Goal: Information Seeking & Learning: Compare options

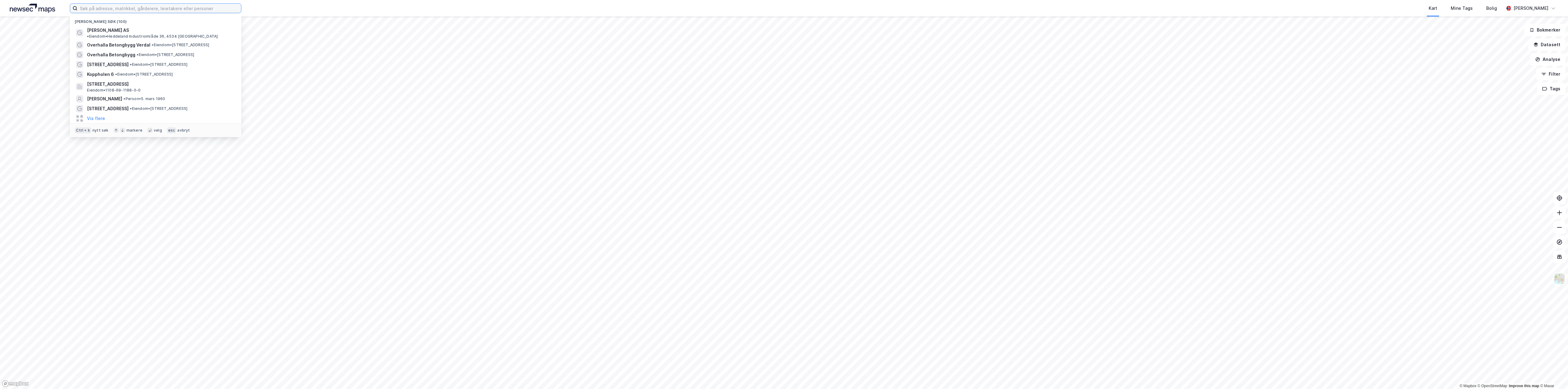
click at [116, 12] on input at bounding box center [159, 8] width 163 height 9
paste input "Sjøgangen 6"
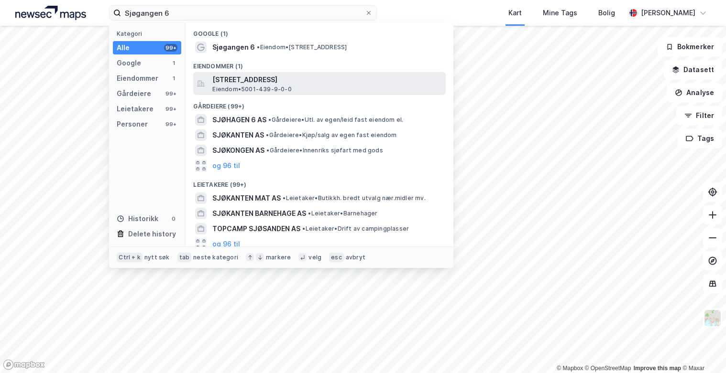
click at [312, 80] on span "[STREET_ADDRESS]" at bounding box center [326, 79] width 229 height 11
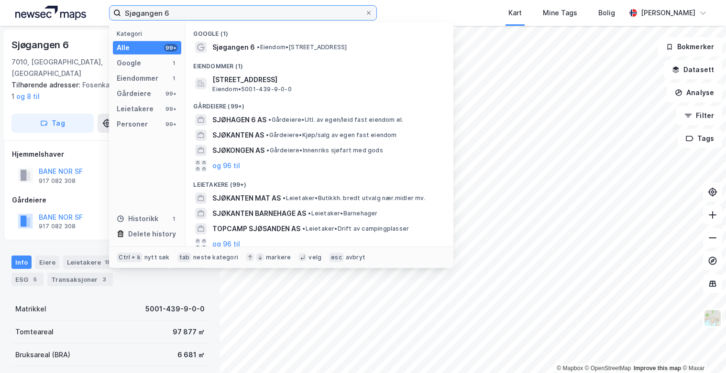
drag, startPoint x: 212, startPoint y: 16, endPoint x: 97, endPoint y: 16, distance: 114.7
click at [97, 16] on div "Sjøgangen 6 Kategori Alle 99+ Google 1 Eiendommer 1 Gårdeiere 99+ Leietakere 99…" at bounding box center [363, 13] width 726 height 26
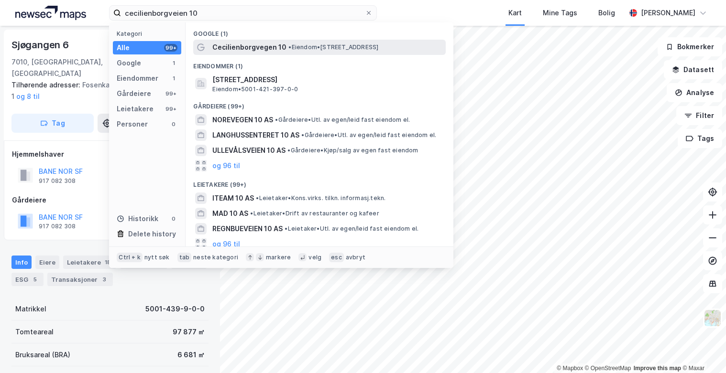
click at [248, 46] on span "Cecilienborgvegen 10" at bounding box center [249, 47] width 74 height 11
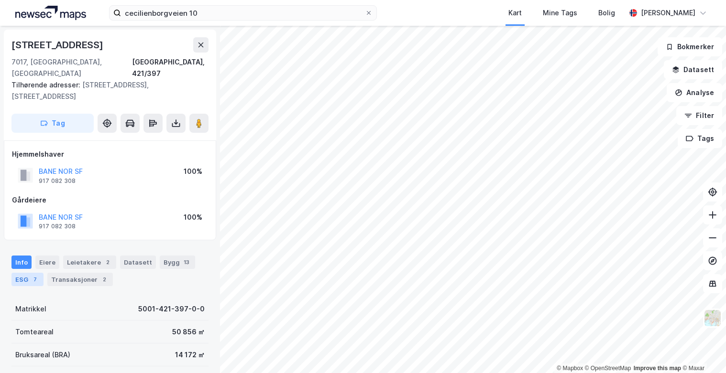
click at [22, 273] on div "ESG 7" at bounding box center [27, 279] width 32 height 13
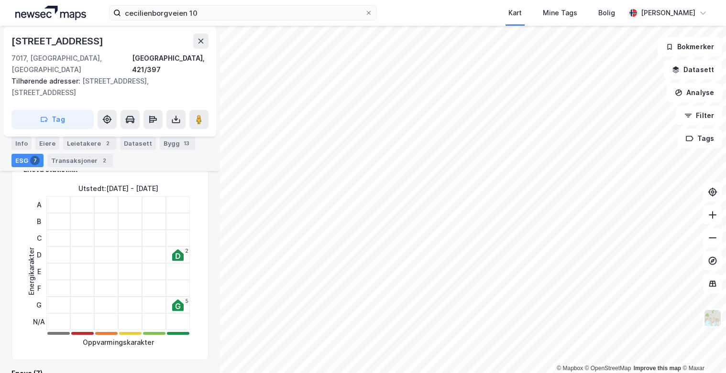
scroll to position [191, 0]
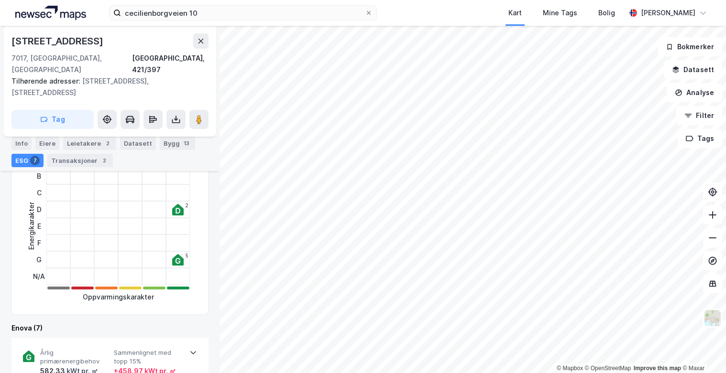
click at [168, 203] on div "2" at bounding box center [178, 209] width 24 height 17
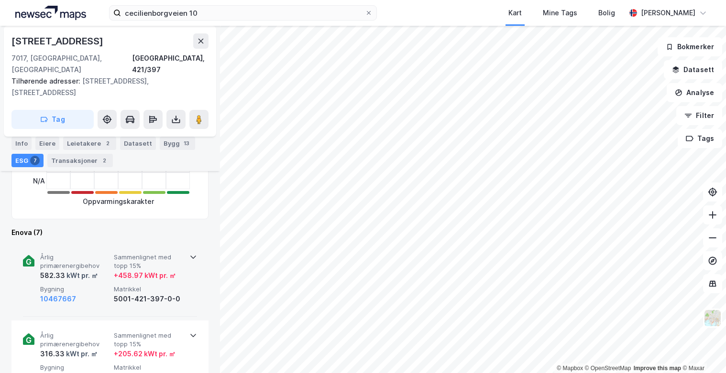
click at [78, 270] on div "kWt pr. ㎡" at bounding box center [81, 275] width 33 height 11
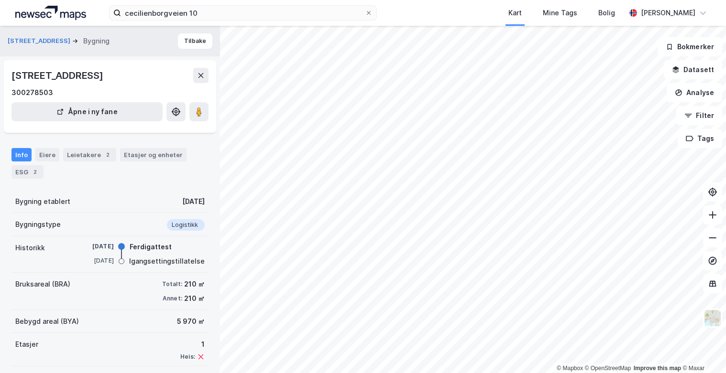
scroll to position [42, 0]
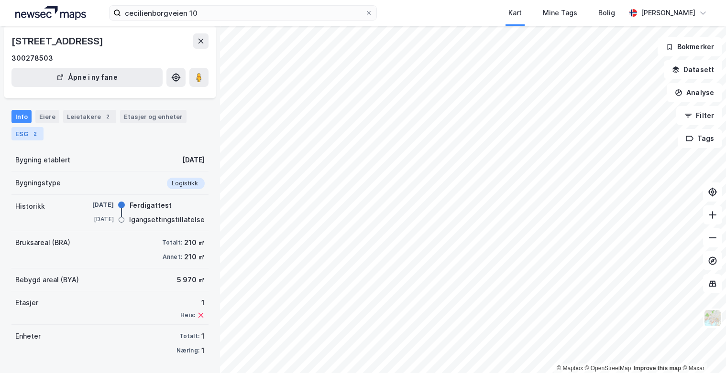
click at [32, 137] on div "2" at bounding box center [35, 134] width 10 height 10
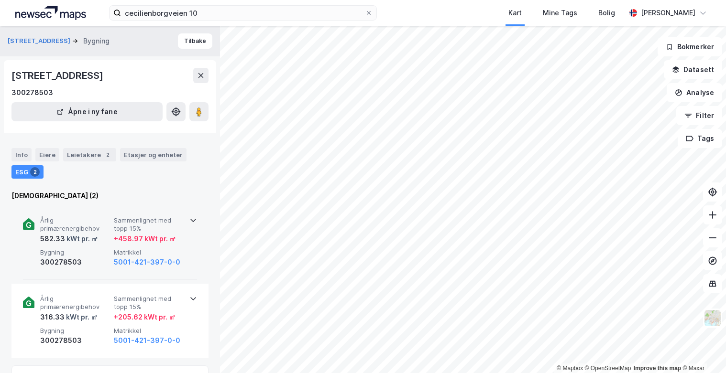
click at [129, 237] on div "+ 458.97 kWt pr. ㎡" at bounding box center [145, 238] width 62 height 11
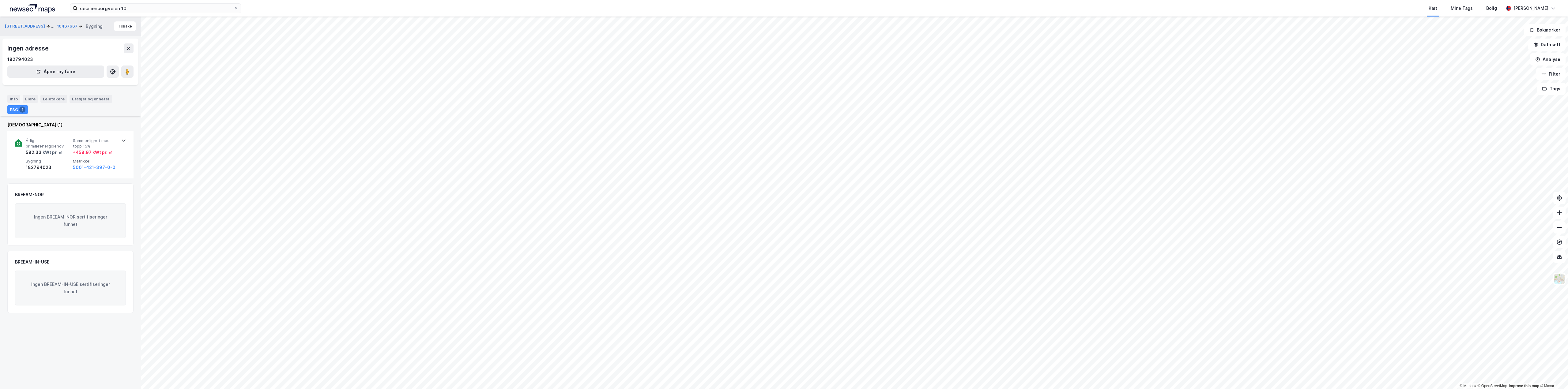
click at [21, 111] on div "1" at bounding box center [22, 110] width 6 height 6
click at [42, 146] on span "Årlig primærenergibehov" at bounding box center [48, 144] width 45 height 11
drag, startPoint x: 105, startPoint y: 215, endPoint x: 61, endPoint y: 216, distance: 44.0
click at [61, 216] on div "Klimasone Midt-[GEOGRAPHIC_DATA], kyst Energiattest 07d3df46-eeb8-4a85-8085-a0b…" at bounding box center [71, 207] width 92 height 65
click at [45, 171] on div "Årlig primærenergibehov 582.33 kWt pr. ㎡ Sammenlignet med topp 15% + 458.97 kWt…" at bounding box center [70, 155] width 111 height 47
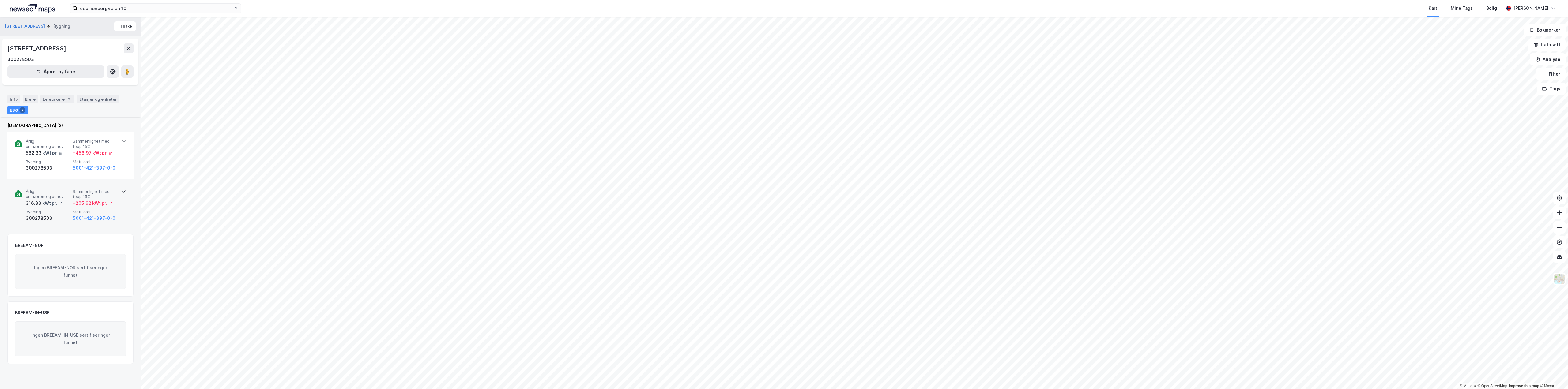
click at [81, 202] on div "+ 205.62 kWt pr. ㎡" at bounding box center [93, 203] width 40 height 7
click at [95, 165] on button "5001-421-397-0-0" at bounding box center [94, 168] width 42 height 7
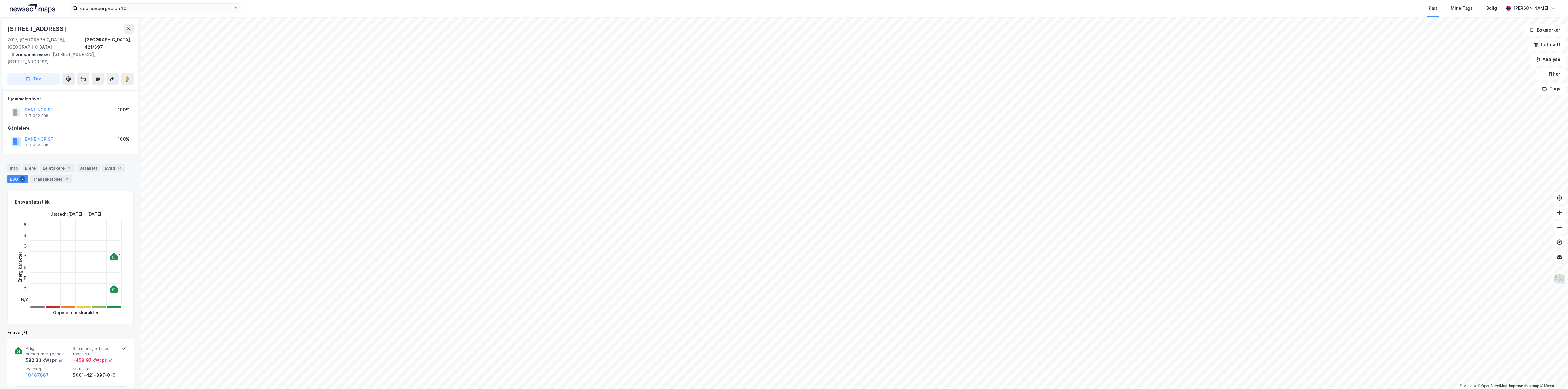
scroll to position [47, 0]
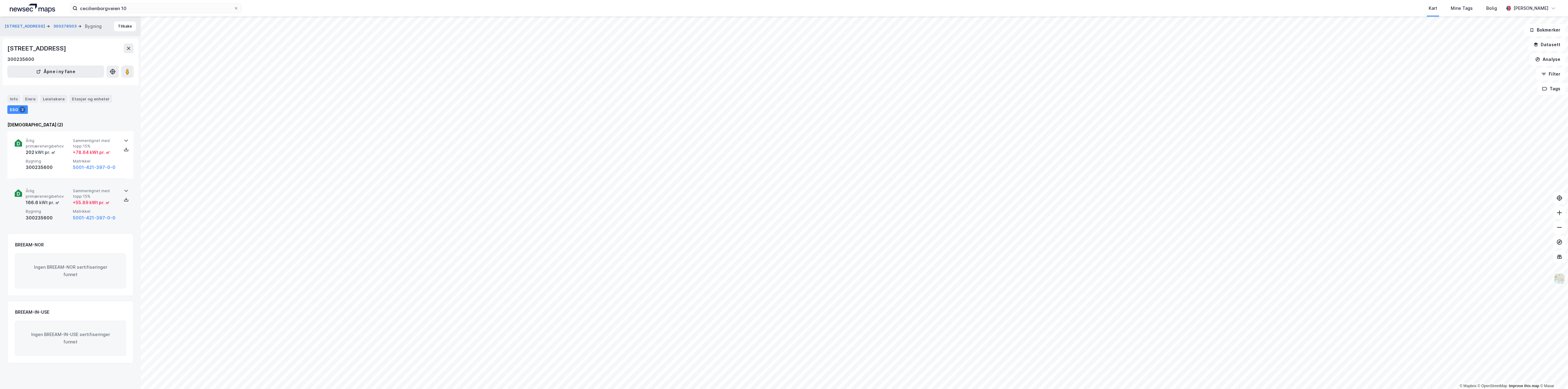
click at [51, 199] on span "Årlig primærenergibehov" at bounding box center [48, 194] width 45 height 11
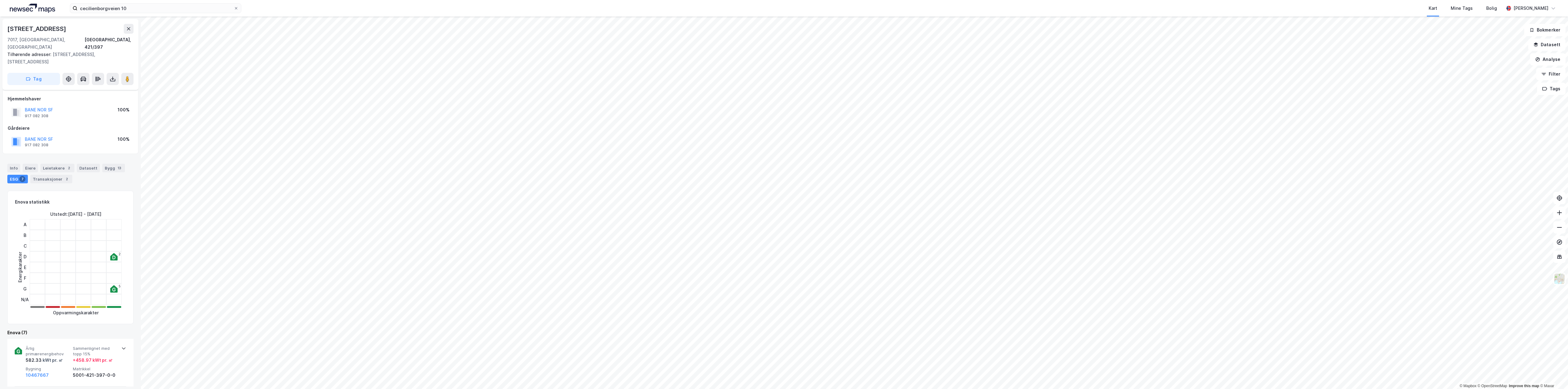
scroll to position [47, 0]
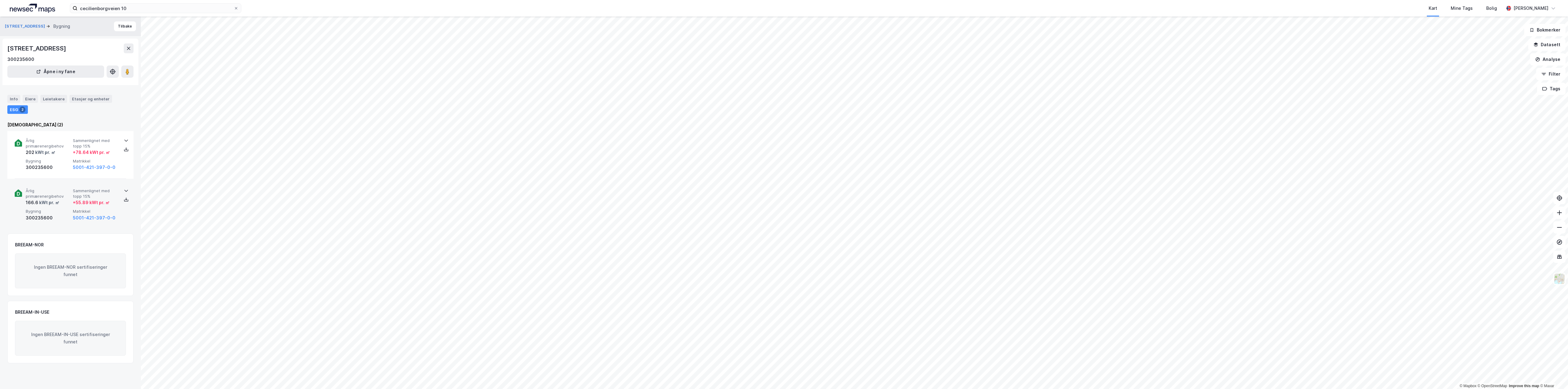
click at [47, 198] on span "Årlig primærenergibehov" at bounding box center [48, 194] width 45 height 11
click at [80, 167] on div "Årlig primærenergibehov 202 kWt pr. ㎡ Sammenlignet med topp 15% + 78.64 kWt pr.…" at bounding box center [71, 155] width 92 height 33
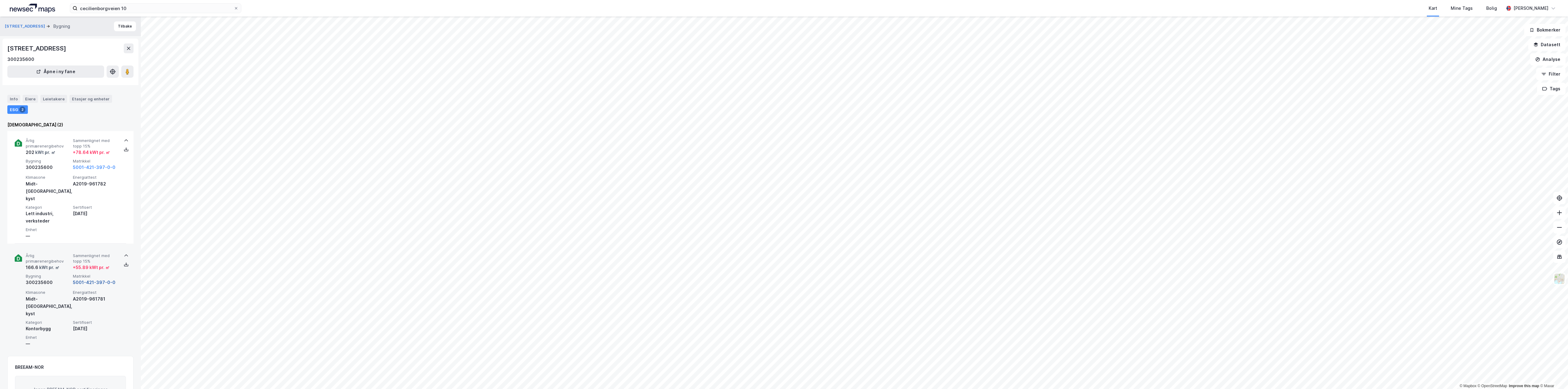
click at [84, 279] on button "5001-421-397-0-0" at bounding box center [94, 282] width 42 height 7
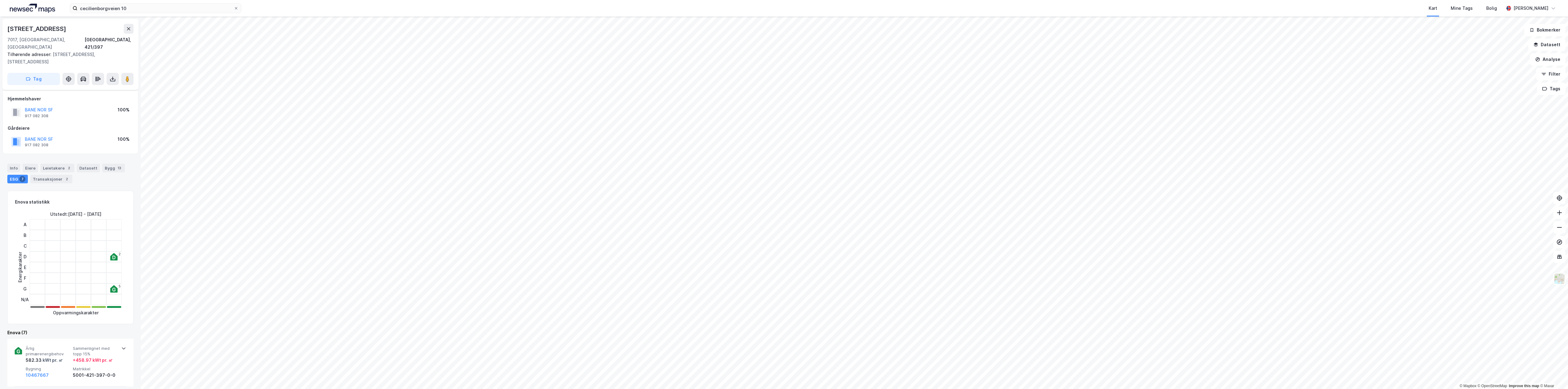
scroll to position [47, 0]
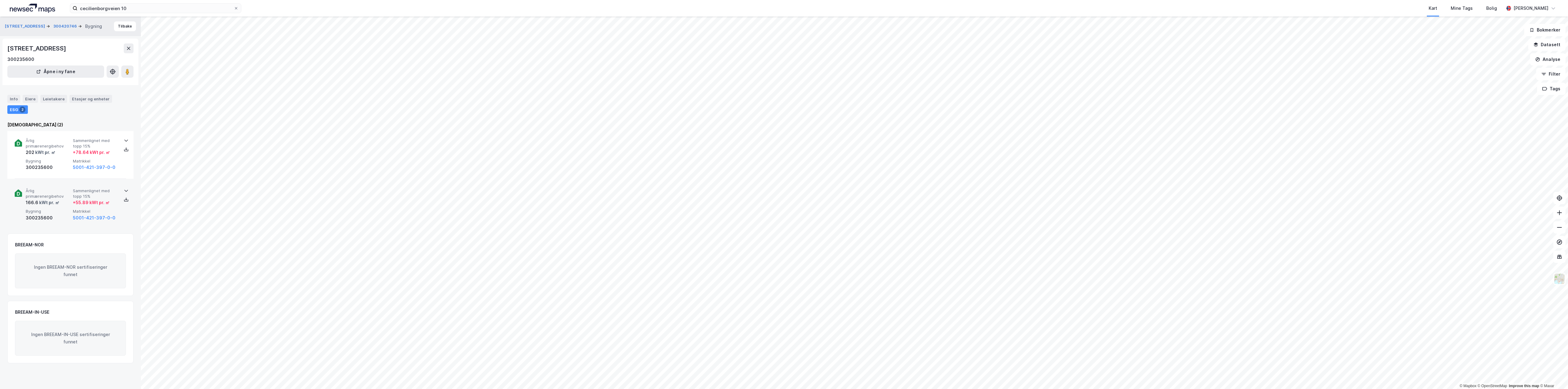
click at [70, 215] on div "Årlig primærenergibehov 166.6 kWt pr. ㎡ Sammenlignet med topp 15% + 55.89 kWt p…" at bounding box center [71, 205] width 92 height 33
click at [78, 145] on div "Årlig primærenergibehov 202 kWt pr. ㎡ Sammenlignet med topp 15% + 78.64 kWt pr.…" at bounding box center [70, 155] width 111 height 48
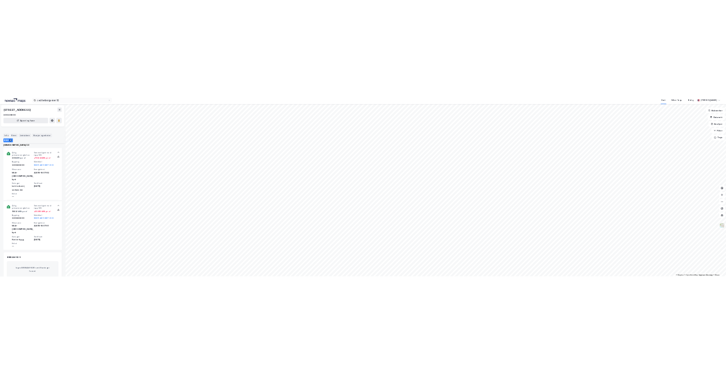
scroll to position [48, 0]
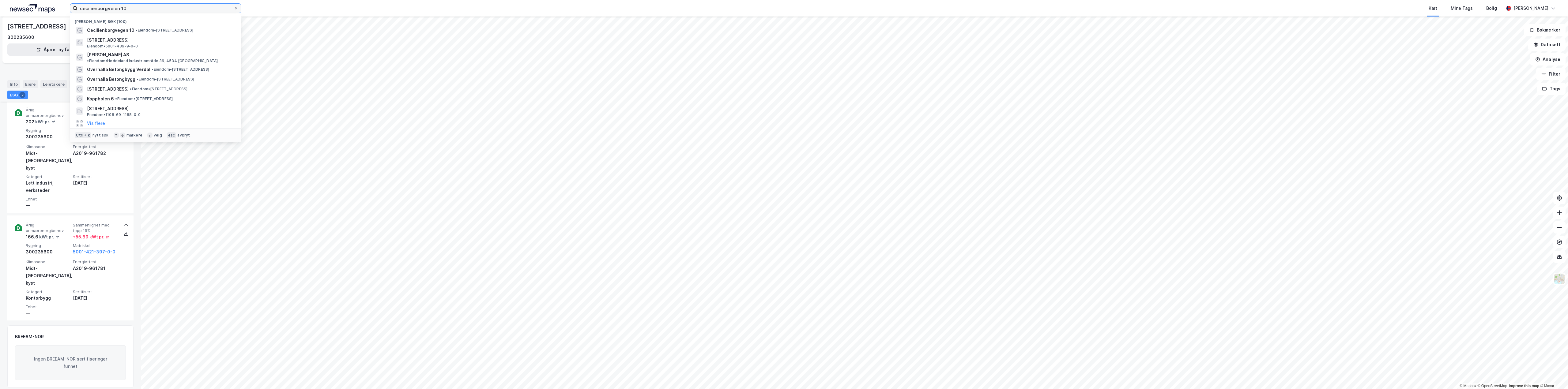
drag, startPoint x: 134, startPoint y: 9, endPoint x: 55, endPoint y: 10, distance: 79.0
click at [55, 10] on div "cecilienborgveien 10 Nylige søk (100) [STREET_ADDRESS] • Eiendom • [STREET_ADDR…" at bounding box center [784, 8] width 1568 height 17
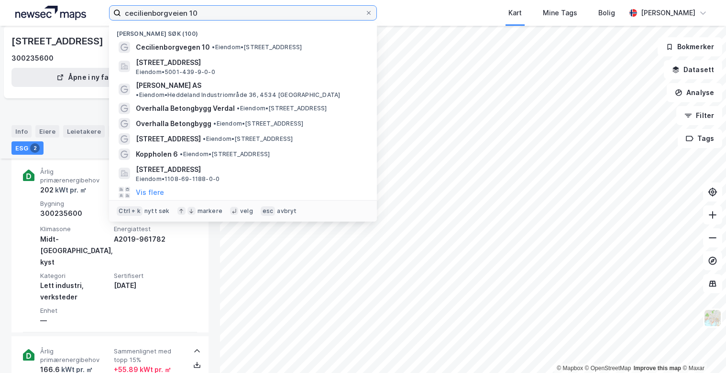
click at [223, 13] on input "cecilienborgveien 10" at bounding box center [243, 13] width 244 height 14
drag, startPoint x: 224, startPoint y: 12, endPoint x: 102, endPoint y: 14, distance: 121.9
click at [102, 14] on div "cecilienborgveien 10 Nylige søk (100) [STREET_ADDRESS] • Eiendom • [STREET_ADDR…" at bounding box center [363, 13] width 726 height 26
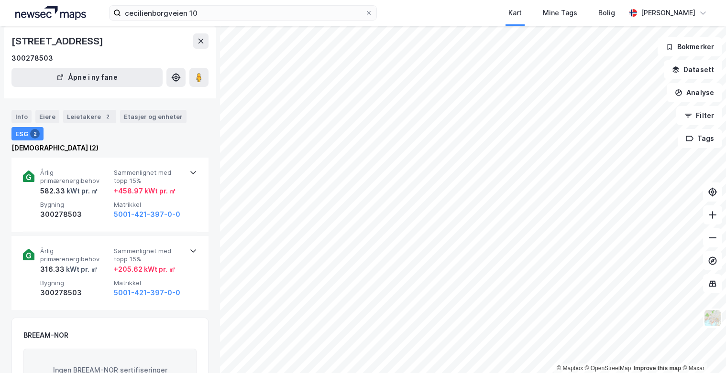
scroll to position [33, 0]
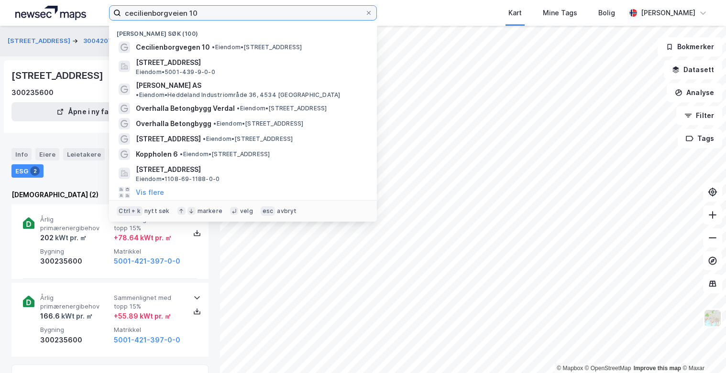
click at [222, 7] on input "cecilienborgveien 10" at bounding box center [243, 13] width 244 height 14
drag, startPoint x: 222, startPoint y: 7, endPoint x: 81, endPoint y: 22, distance: 141.7
click at [81, 22] on div "cecilienborgveien 10 Nylige søk (100) [STREET_ADDRESS] • Eiendom • [STREET_ADDR…" at bounding box center [363, 13] width 726 height 26
paste input "[STREET_ADDRESS]"
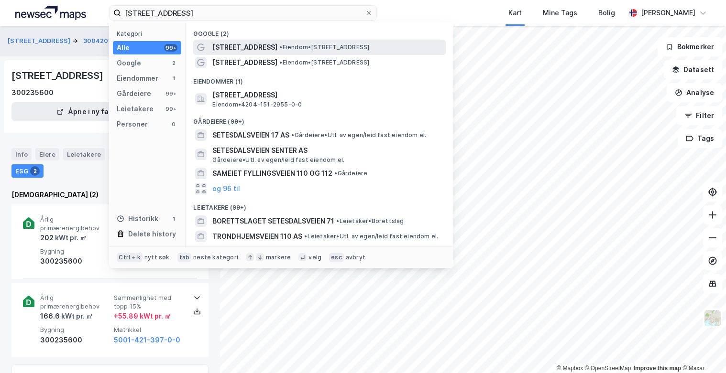
click at [228, 45] on span "[STREET_ADDRESS]" at bounding box center [244, 47] width 65 height 11
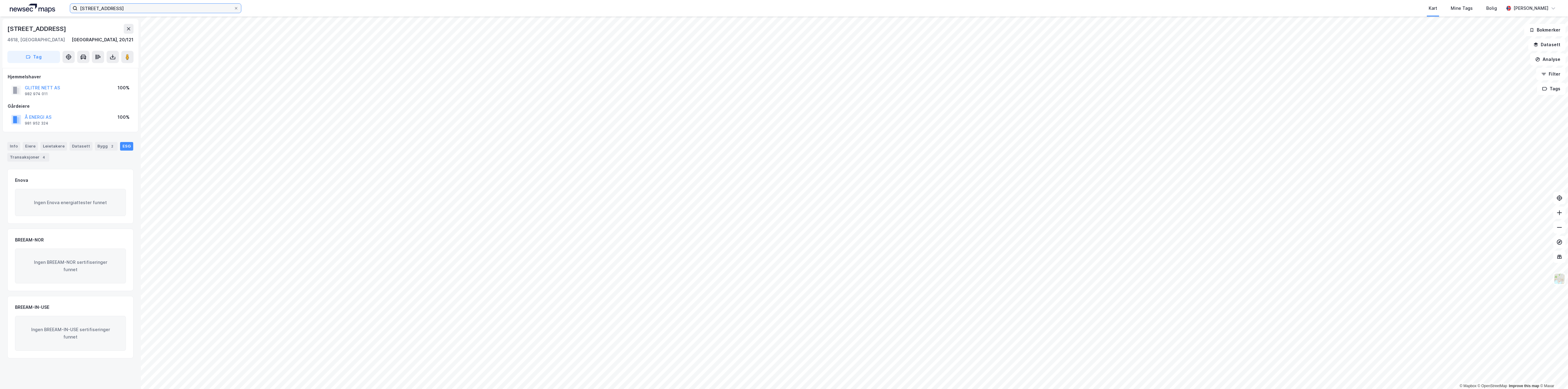
click at [135, 8] on input "[STREET_ADDRESS]" at bounding box center [156, 8] width 156 height 9
drag, startPoint x: 144, startPoint y: 8, endPoint x: 62, endPoint y: 8, distance: 82.0
click at [62, 8] on div "[STREET_ADDRESS] Nylige søk (100) [STREET_ADDRESS] • Eiendom • [STREET_ADDRESS]…" at bounding box center [784, 8] width 1568 height 17
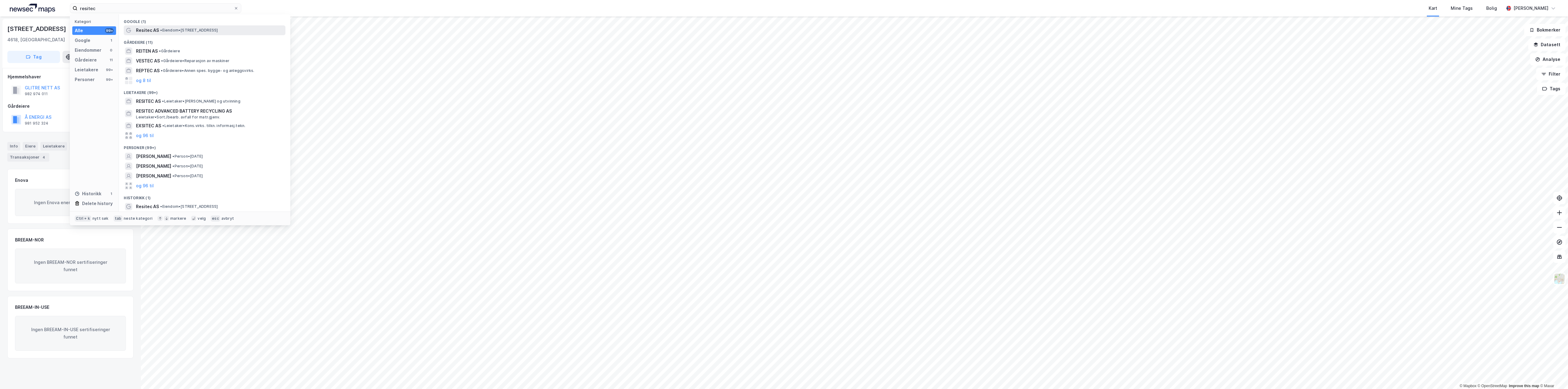
click at [144, 28] on span "Resitec AS" at bounding box center [147, 30] width 23 height 7
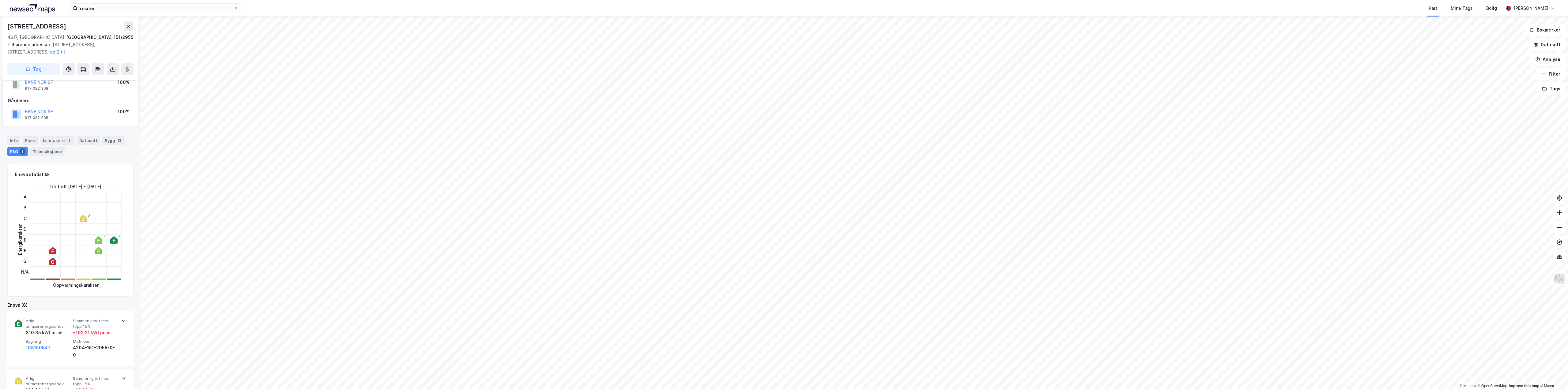
scroll to position [31, 0]
click at [14, 140] on div "ESG 8" at bounding box center [17, 141] width 21 height 8
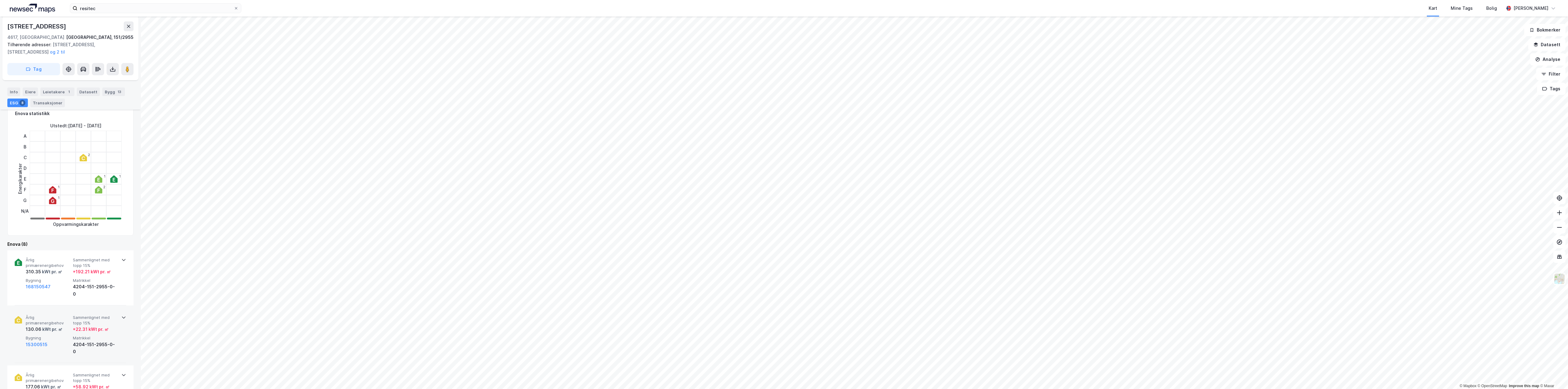
scroll to position [122, 0]
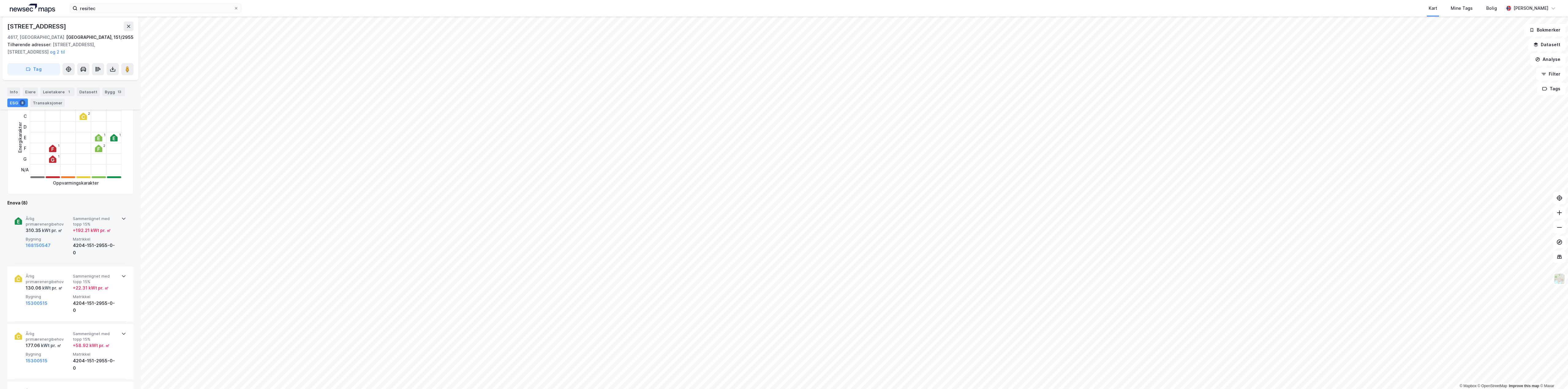
click at [50, 231] on div "kWt pr. ㎡" at bounding box center [51, 230] width 21 height 7
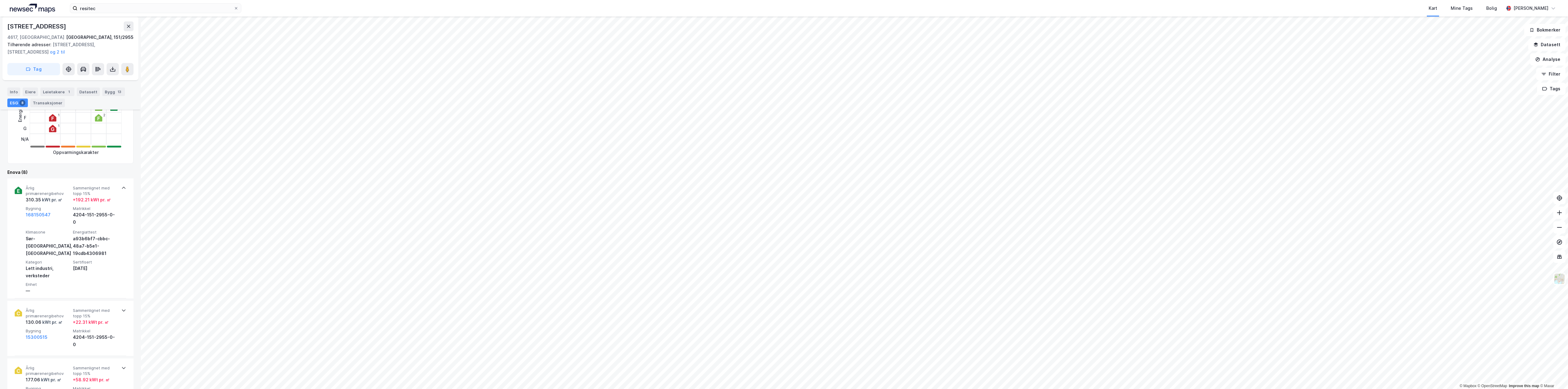
scroll to position [245, 0]
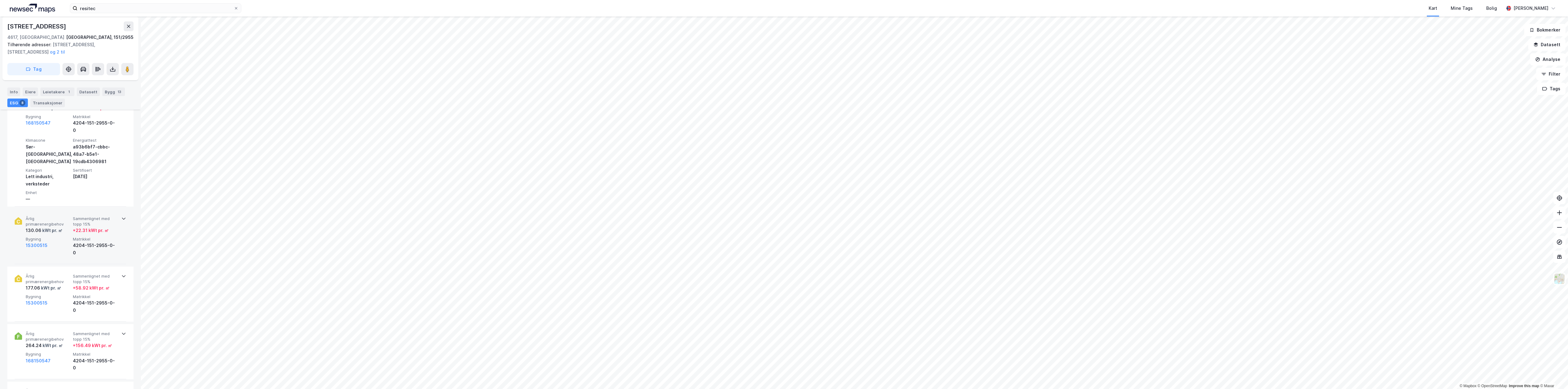
click at [62, 227] on div "130.06 kWt pr. ㎡" at bounding box center [48, 230] width 45 height 7
click at [56, 331] on span "Årlig primærenergibehov" at bounding box center [48, 336] width 45 height 11
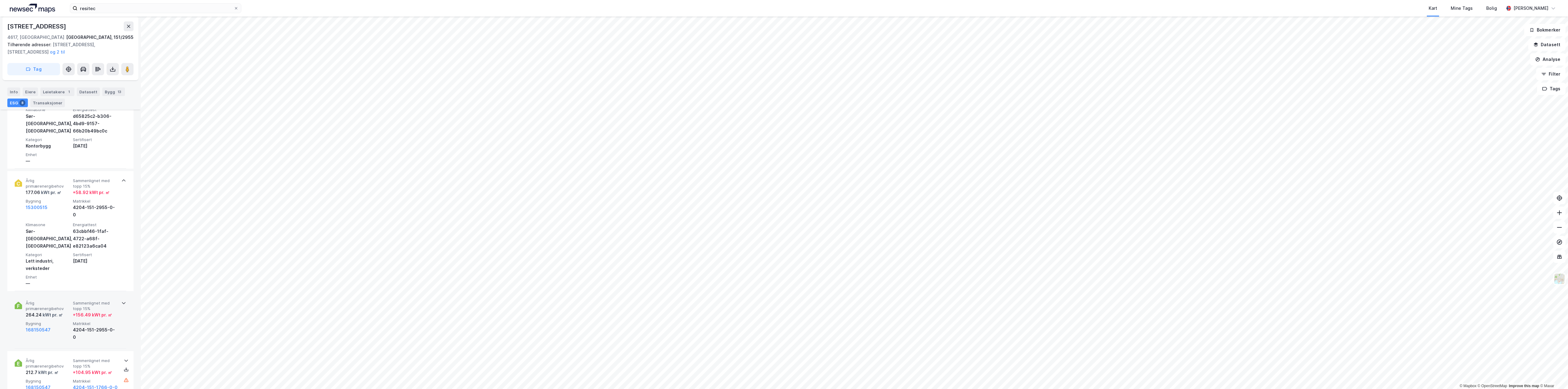
click at [71, 301] on div "Årlig primærenergibehov 264.24 kWt pr. ㎡ Sammenlignet med topp 15% + 156.49 kWt…" at bounding box center [71, 320] width 92 height 40
click at [73, 304] on div "+ 104.95 kWt pr. ㎡" at bounding box center [92, 308] width 39 height 7
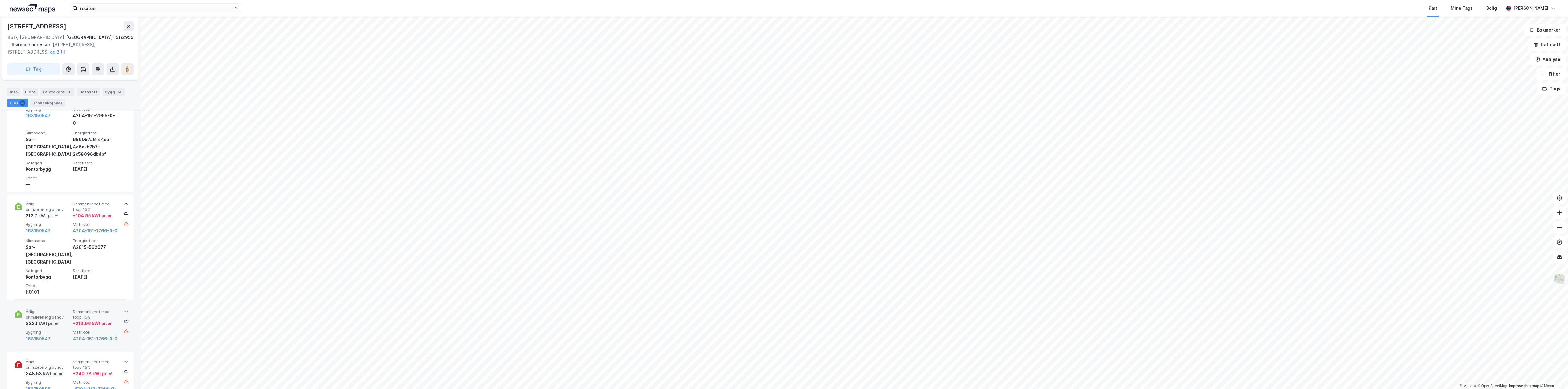
click at [62, 310] on div "Årlig primærenergibehov 332.1 kWt pr. ㎡ Sammenlignet med topp 15% + 213.96 kWt …" at bounding box center [71, 326] width 92 height 33
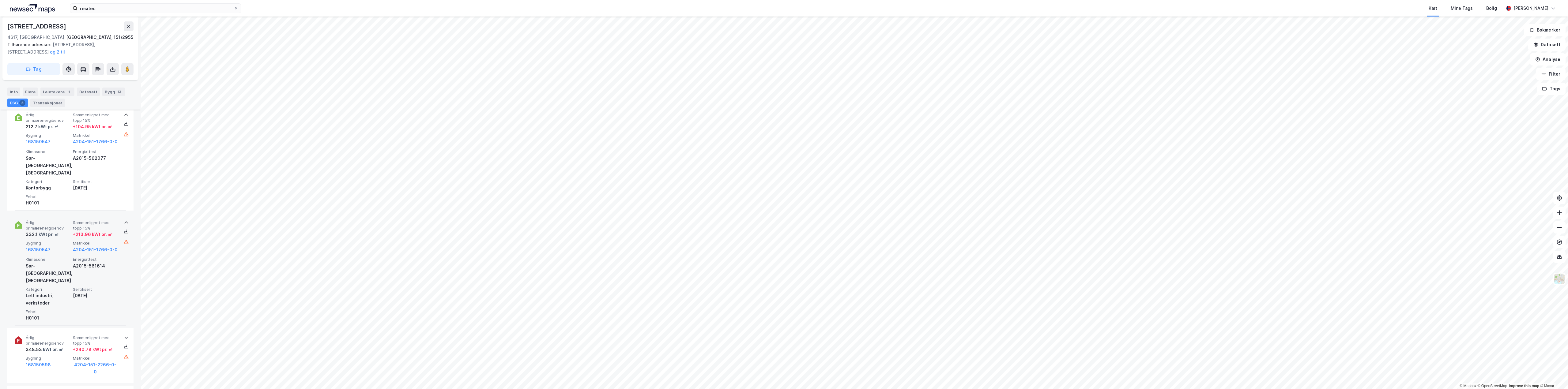
scroll to position [704, 0]
click at [70, 333] on div "Årlig primærenergibehov 348.53 kWt pr. ㎡ Sammenlignet med topp 15% + 240.78 kWt…" at bounding box center [71, 352] width 92 height 40
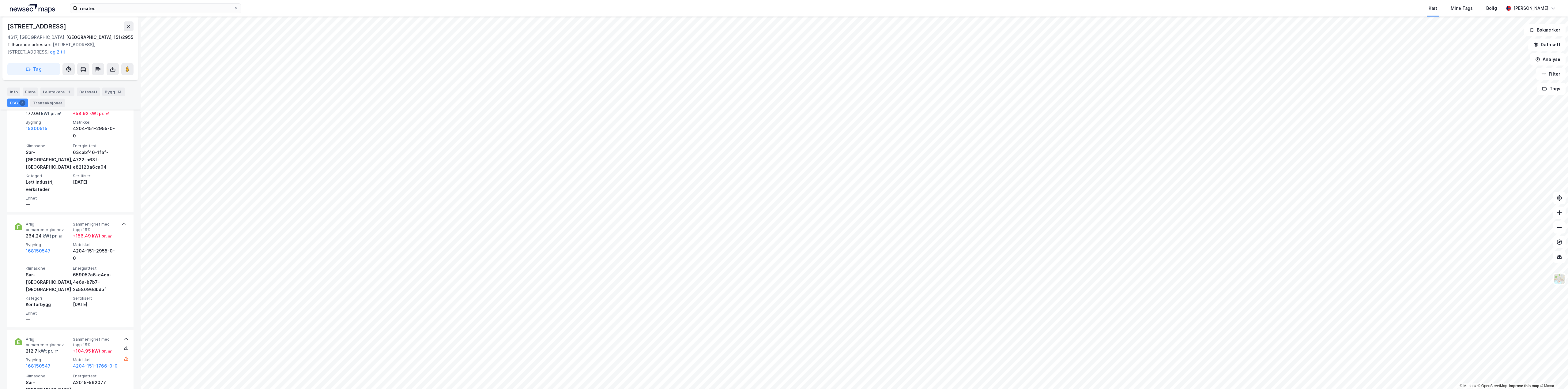
scroll to position [62, 0]
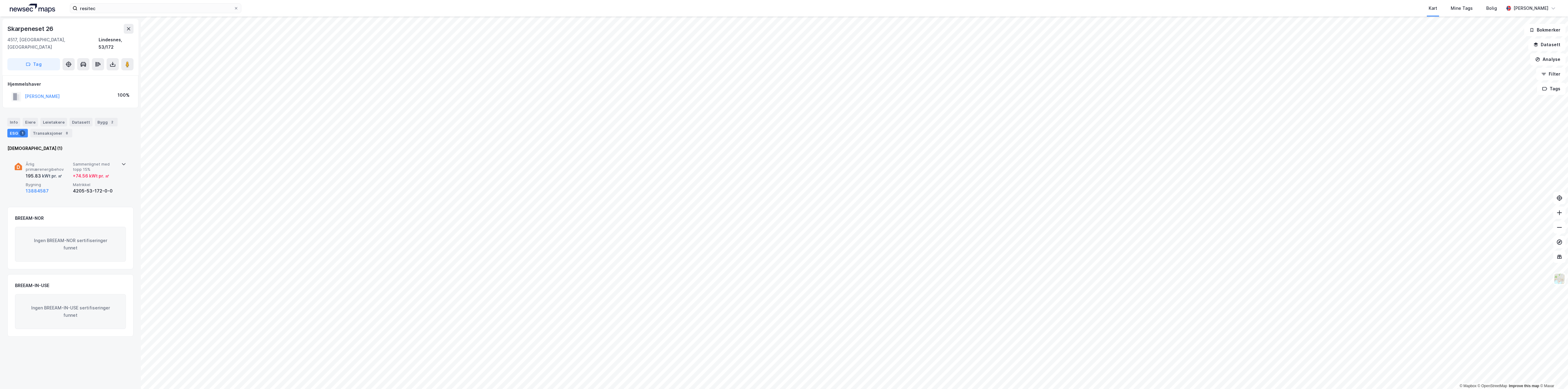
click at [59, 163] on span "Årlig primærenergibehov" at bounding box center [48, 167] width 45 height 11
click at [31, 129] on div "Transaksjoner 3" at bounding box center [28, 133] width 42 height 8
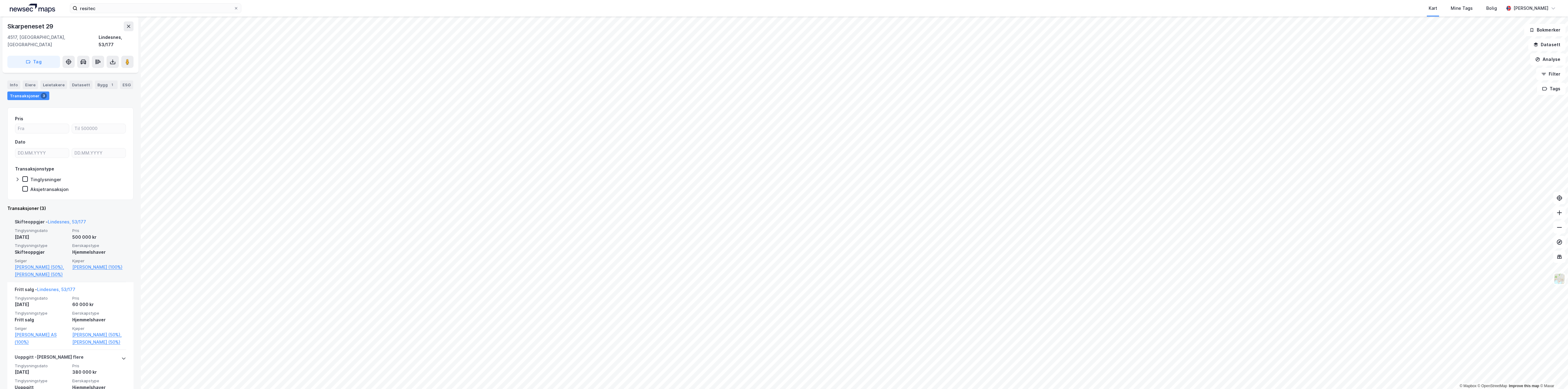
scroll to position [28, 0]
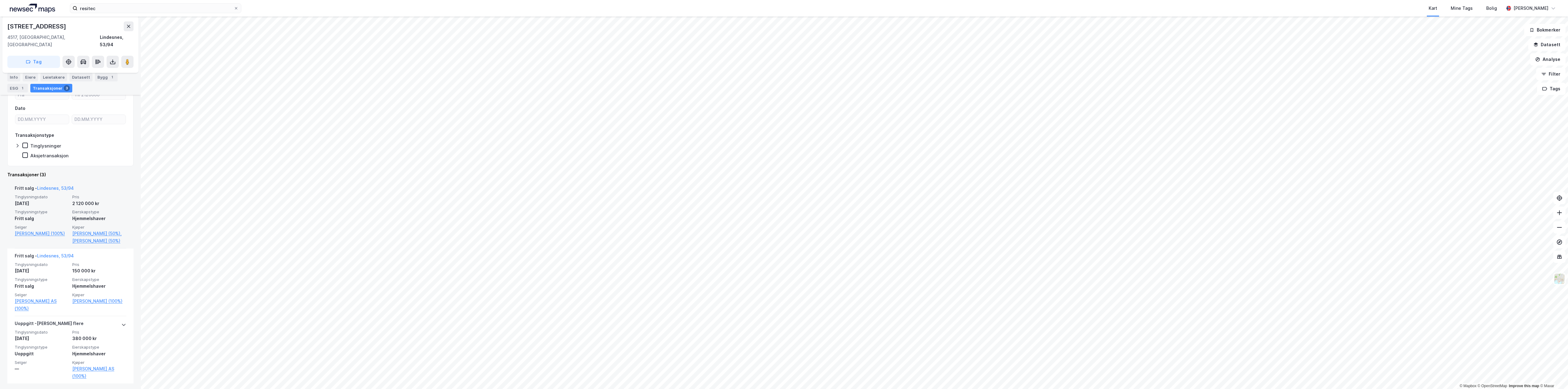
scroll to position [85, 0]
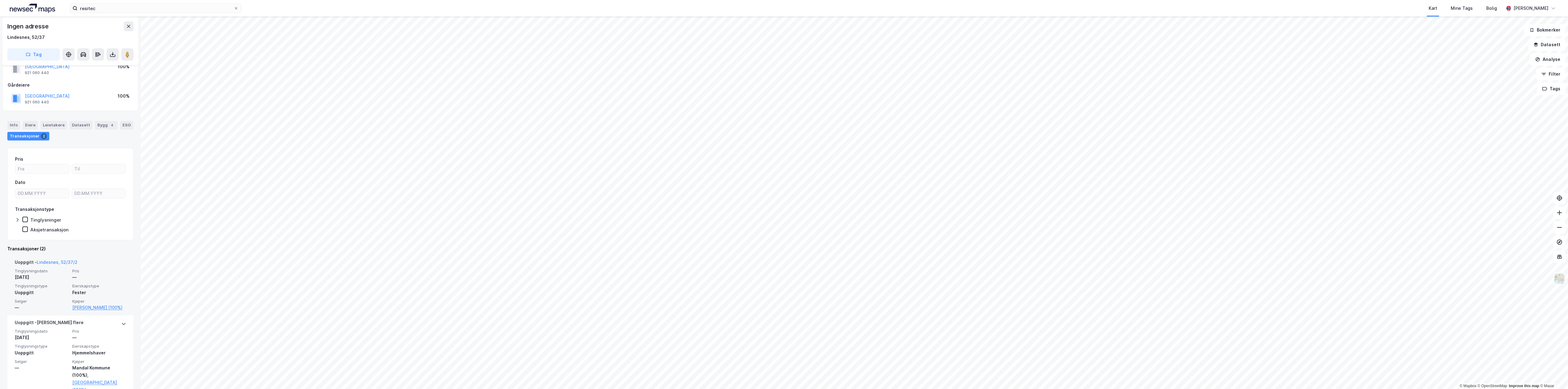
scroll to position [31, 0]
click at [83, 301] on link "[PERSON_NAME] (100%)" at bounding box center [99, 298] width 54 height 7
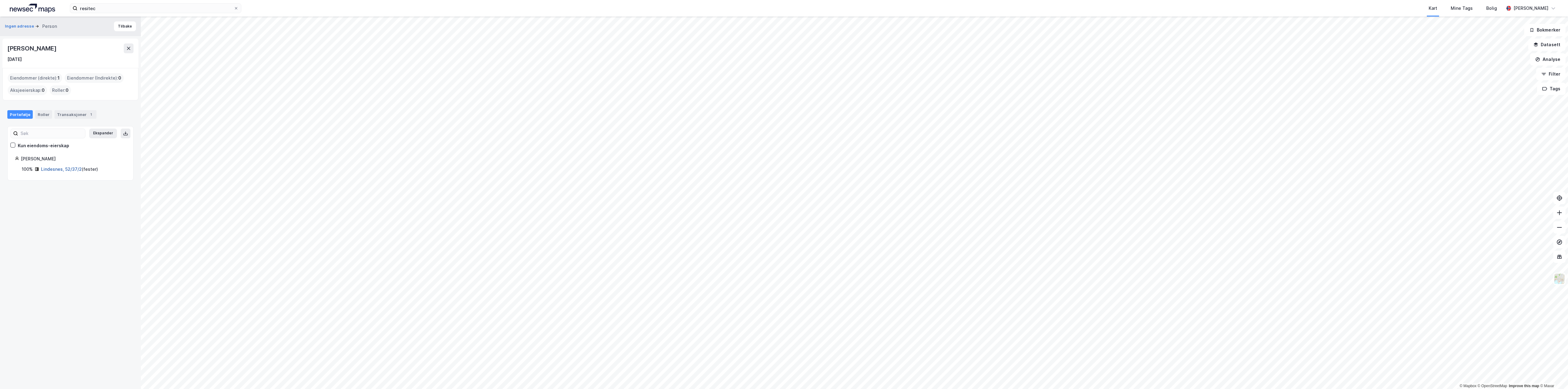
click at [58, 169] on link "Lindesnes, 52/37/2" at bounding box center [62, 169] width 41 height 5
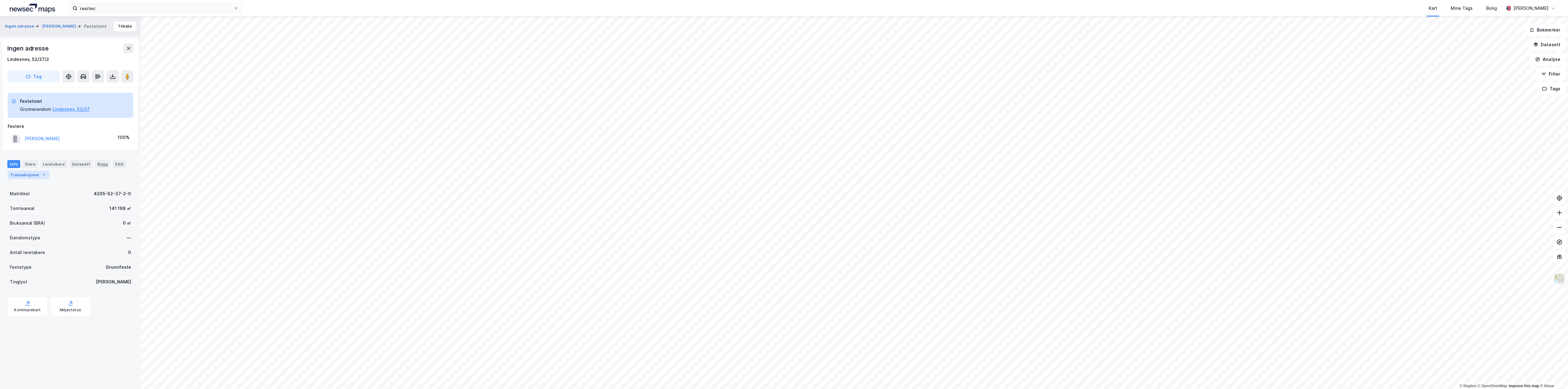
click at [31, 174] on div "Transaksjoner 1" at bounding box center [28, 174] width 42 height 8
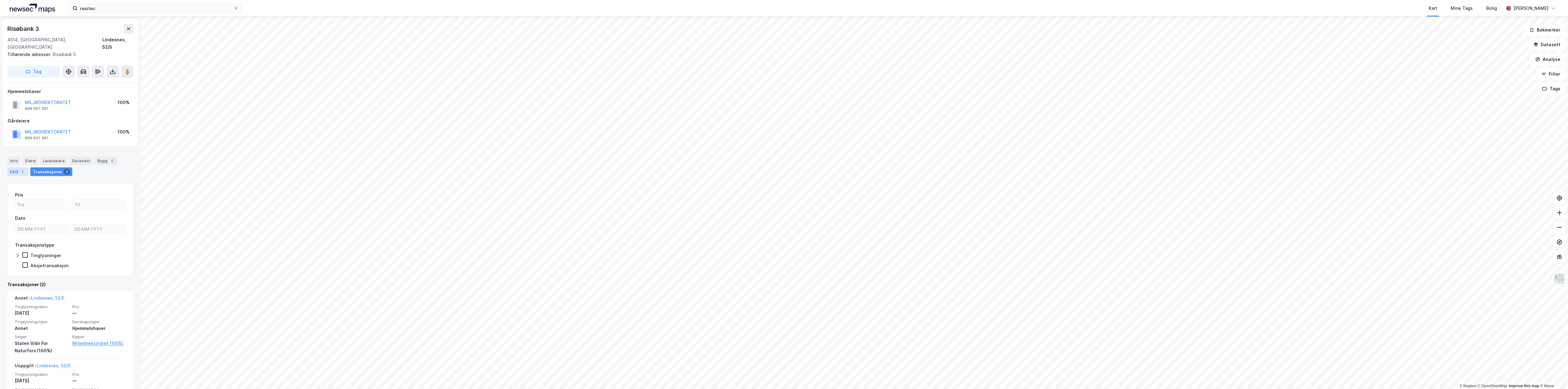
click at [15, 167] on div "ESG 1" at bounding box center [17, 171] width 21 height 8
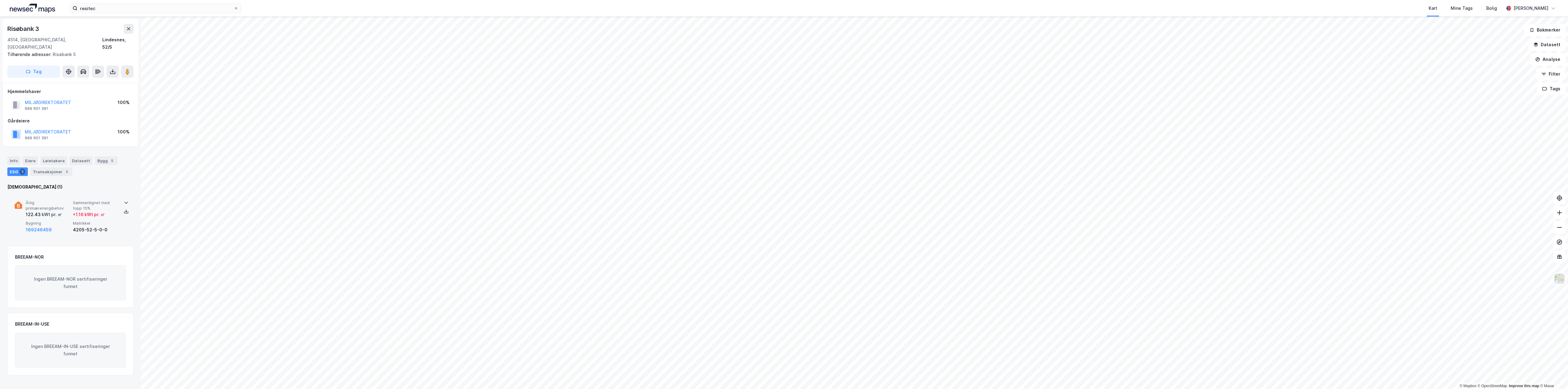
click at [55, 211] on div "kWt pr. ㎡" at bounding box center [51, 214] width 21 height 7
click at [18, 156] on div "Info" at bounding box center [13, 160] width 13 height 8
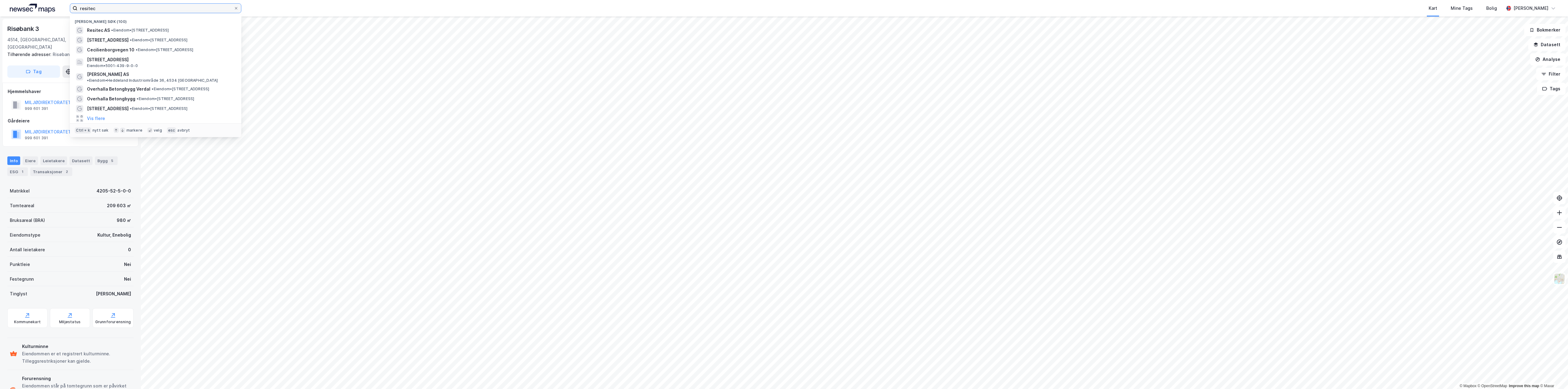
click at [117, 9] on input "resitec" at bounding box center [156, 8] width 156 height 9
drag, startPoint x: 82, startPoint y: 8, endPoint x: 53, endPoint y: 7, distance: 29.0
click at [53, 7] on div "resitec Nylige søk (100) Resitec AS • Eiendom • [STREET_ADDRESS] • Eiendom • [S…" at bounding box center [784, 8] width 1568 height 17
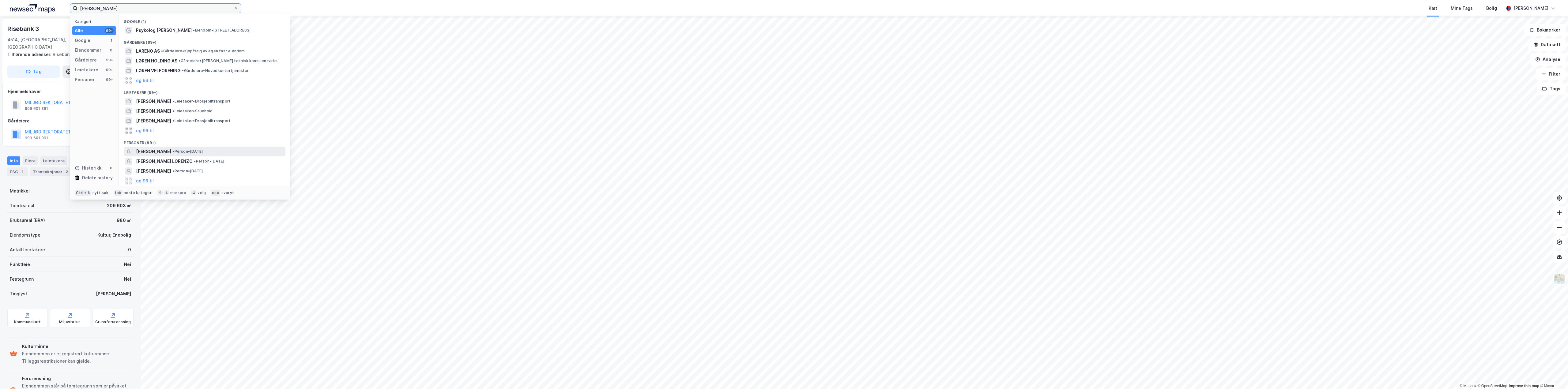
type input "[PERSON_NAME]"
click at [164, 150] on span "[PERSON_NAME]" at bounding box center [153, 151] width 35 height 7
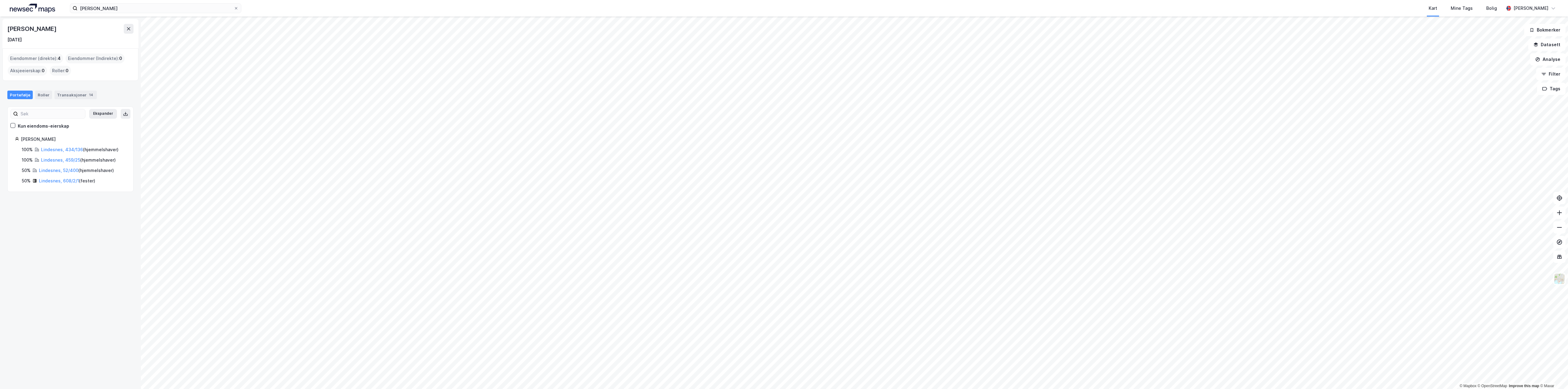
click at [53, 59] on div "Eiendommer (direkte) : 4" at bounding box center [35, 58] width 56 height 10
click at [17, 95] on div "Portefølje" at bounding box center [20, 94] width 26 height 8
click at [55, 149] on link "Lindesnes, 434/136" at bounding box center [62, 149] width 42 height 5
click at [70, 158] on link "Lindesnes, 459/25" at bounding box center [60, 160] width 39 height 5
click at [61, 169] on link "Lindesnes, 52/400" at bounding box center [59, 170] width 40 height 5
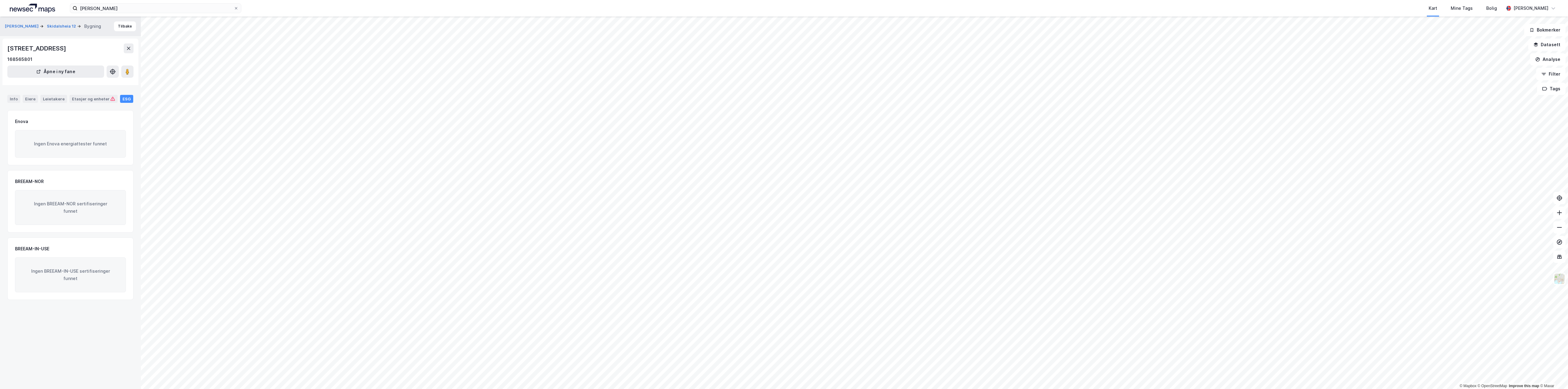
drag, startPoint x: 87, startPoint y: 47, endPoint x: 8, endPoint y: 44, distance: 79.1
click at [8, 44] on div "[STREET_ADDRESS]" at bounding box center [37, 48] width 60 height 10
copy div "[STREET_ADDRESS]"
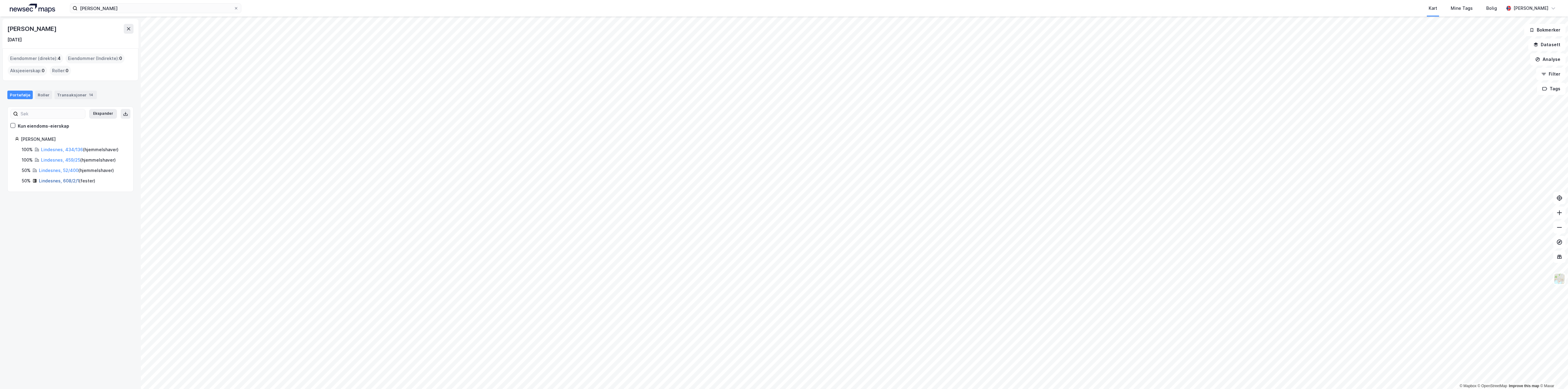
click at [54, 181] on link "Lindesnes, 608/2/1" at bounding box center [59, 181] width 40 height 5
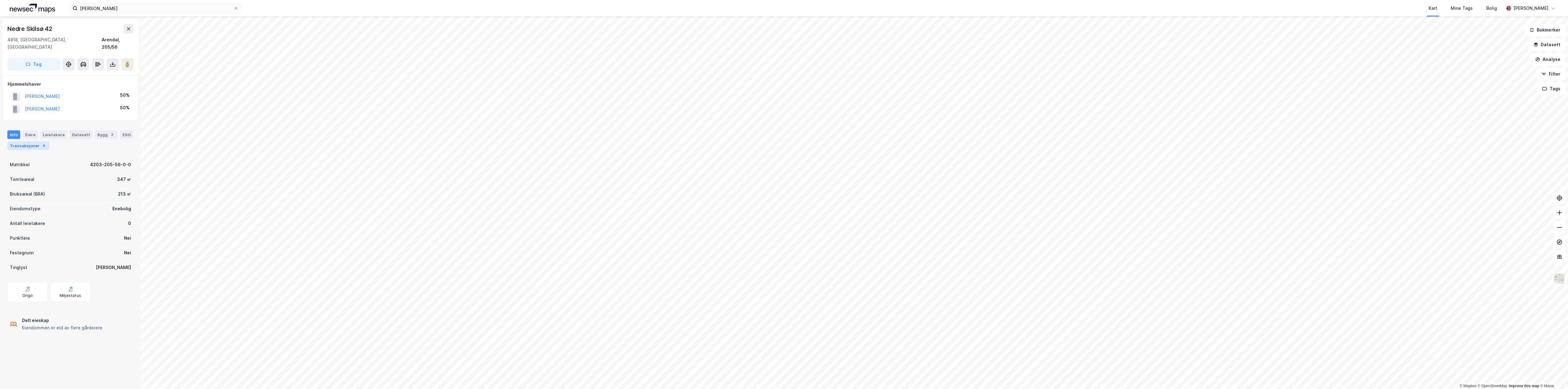
click at [33, 142] on div "Transaksjoner 8" at bounding box center [28, 145] width 42 height 8
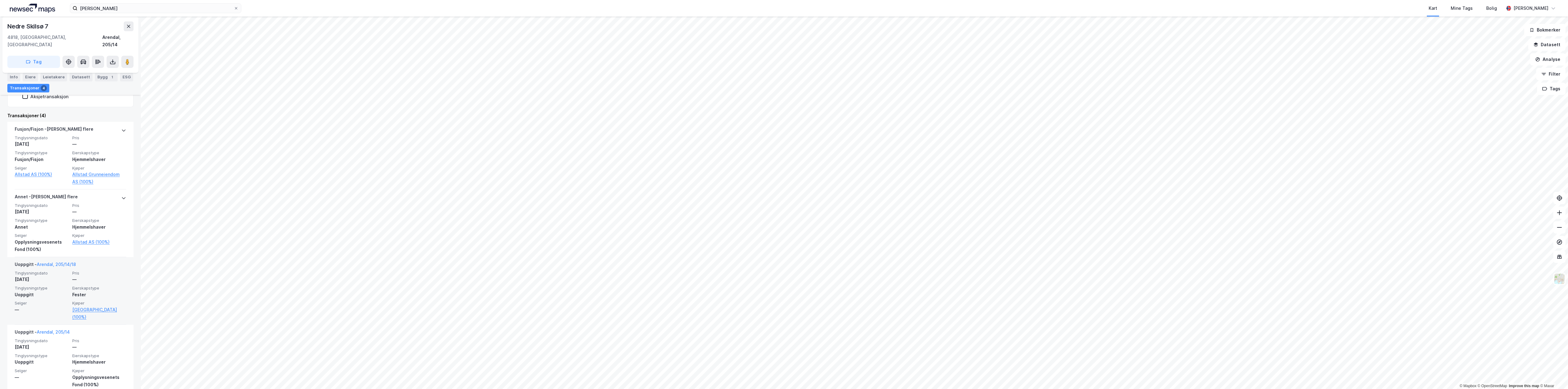
scroll to position [165, 0]
